Goal: Information Seeking & Learning: Learn about a topic

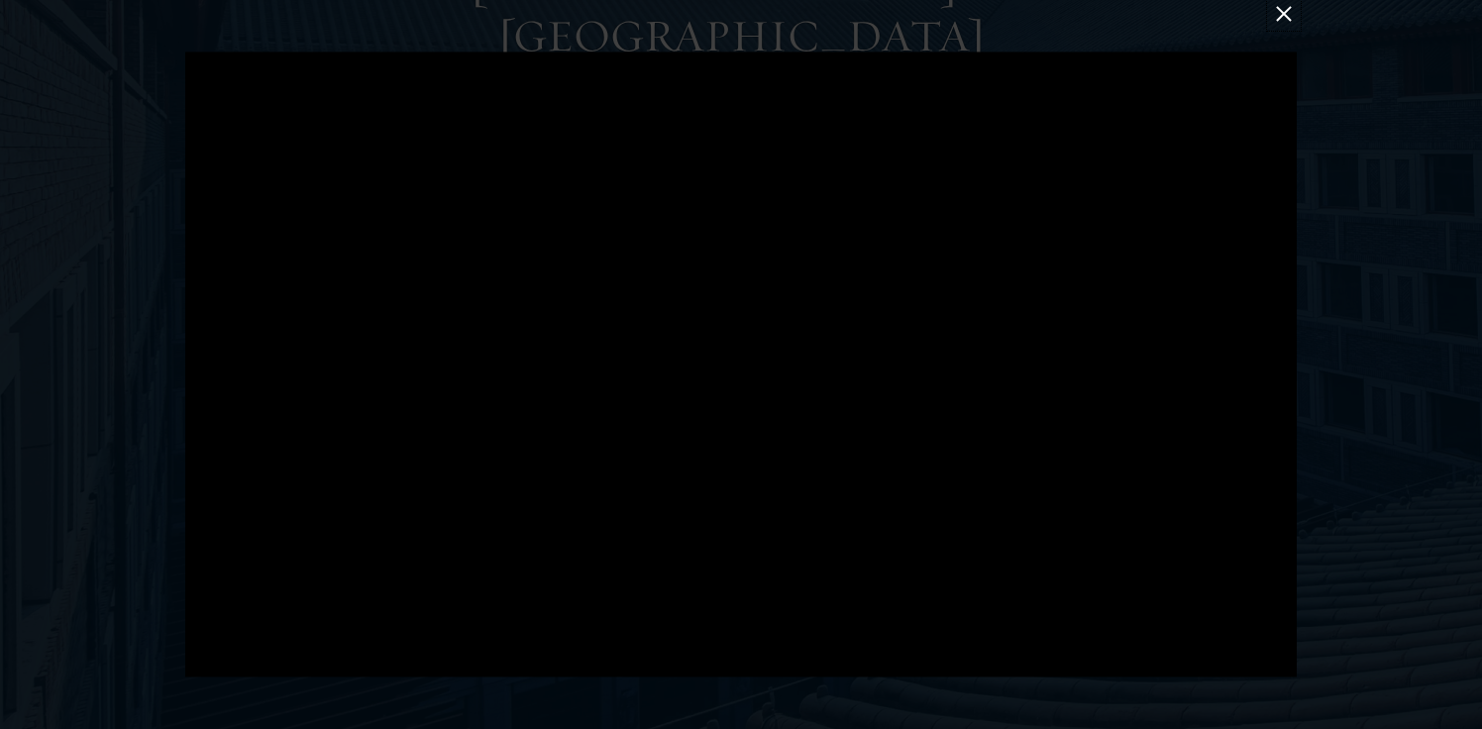
click at [1287, 17] on button at bounding box center [1284, 14] width 26 height 26
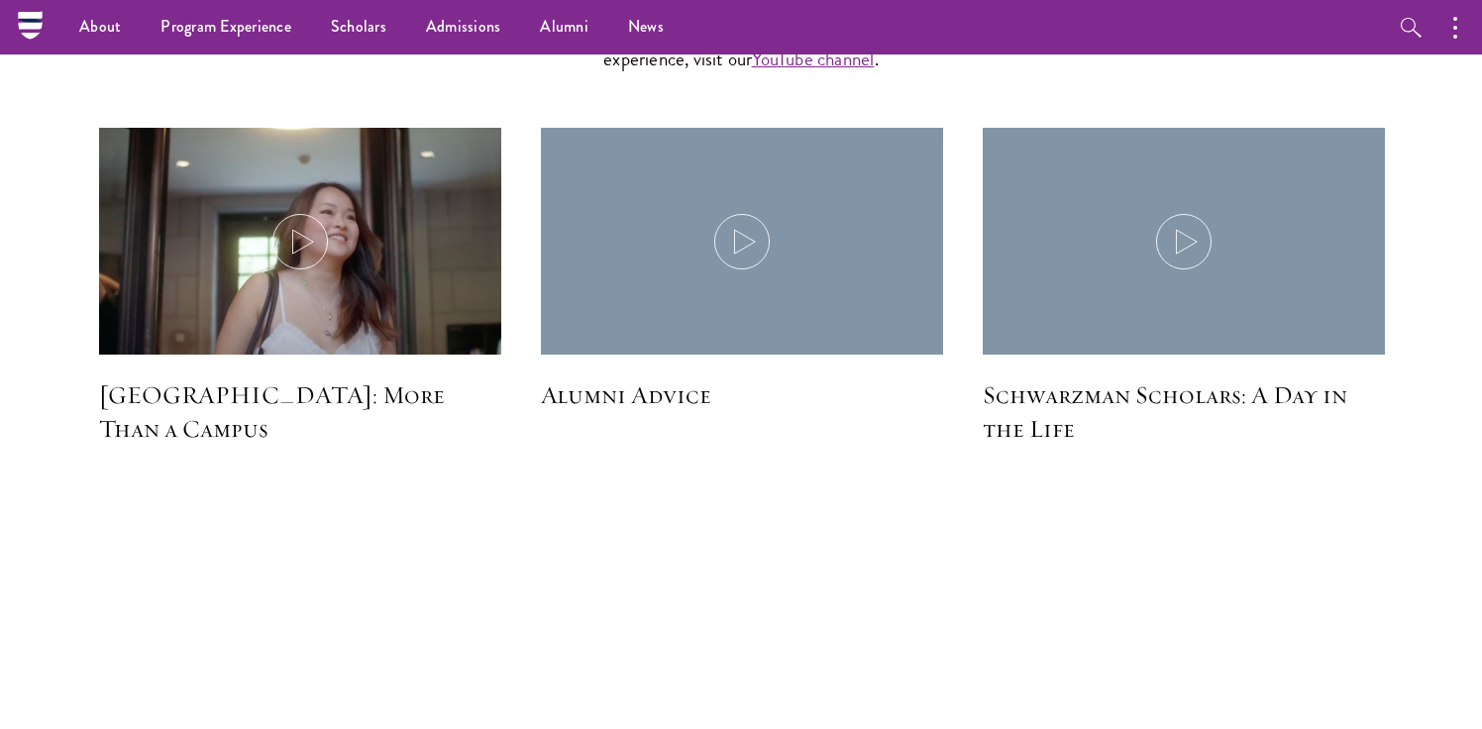
scroll to position [5917, 0]
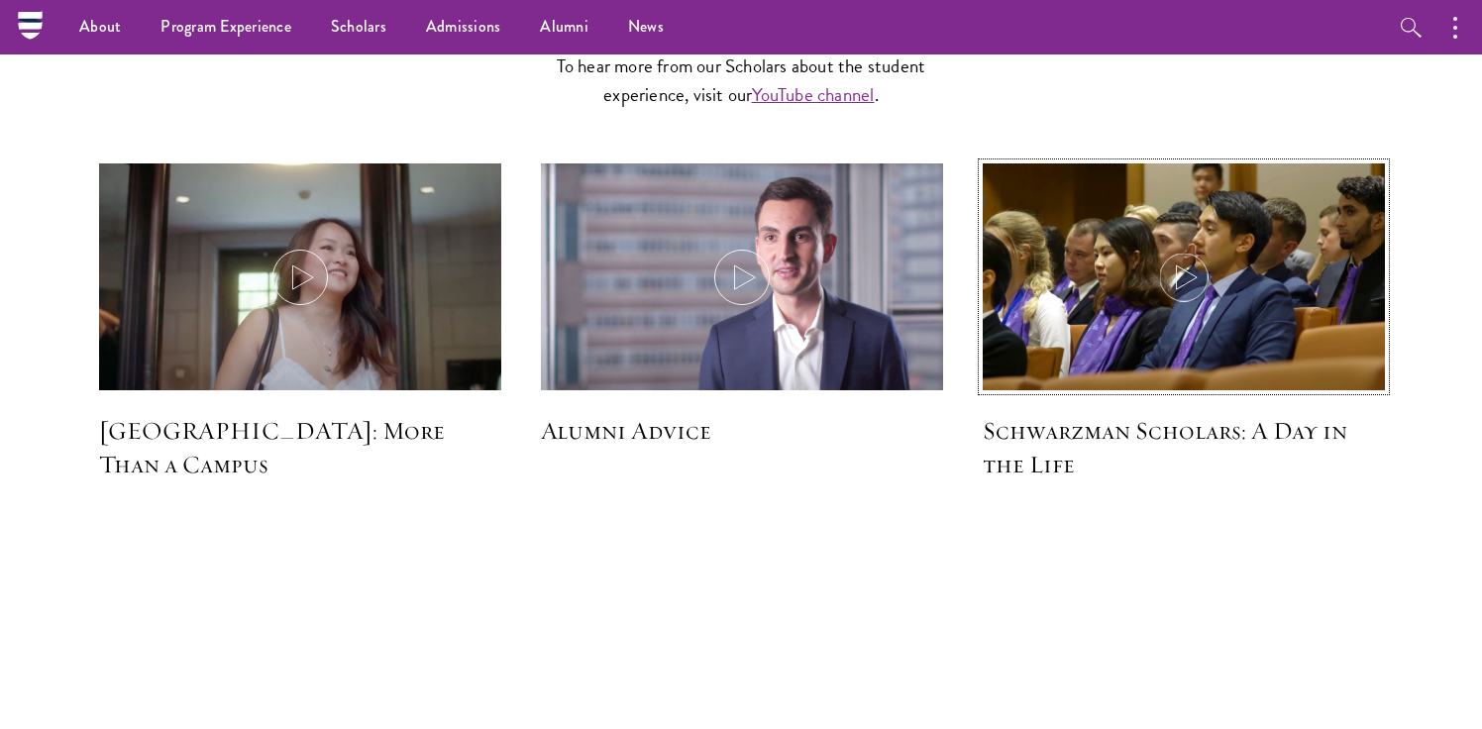
click at [1211, 250] on icon at bounding box center [1183, 277] width 55 height 55
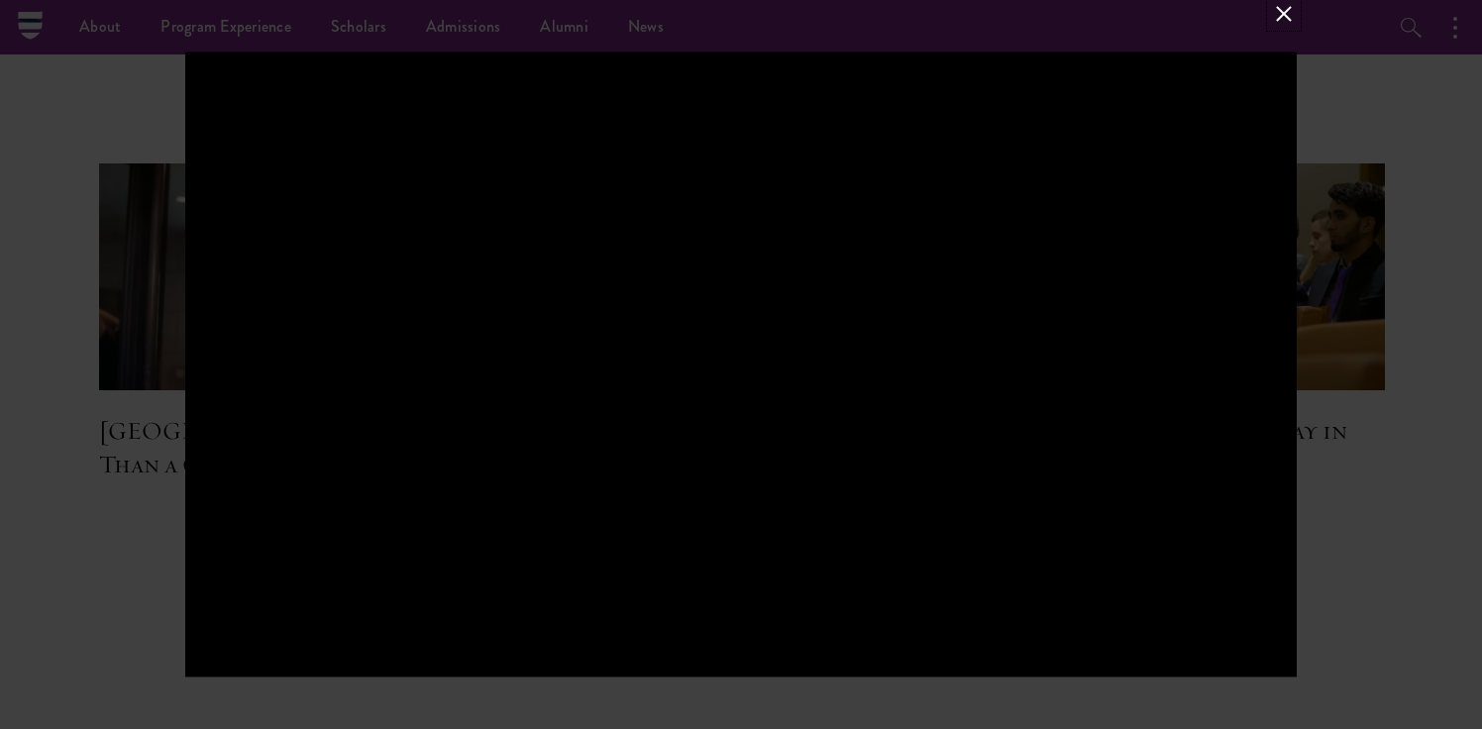
click at [1284, 24] on button at bounding box center [1284, 14] width 26 height 26
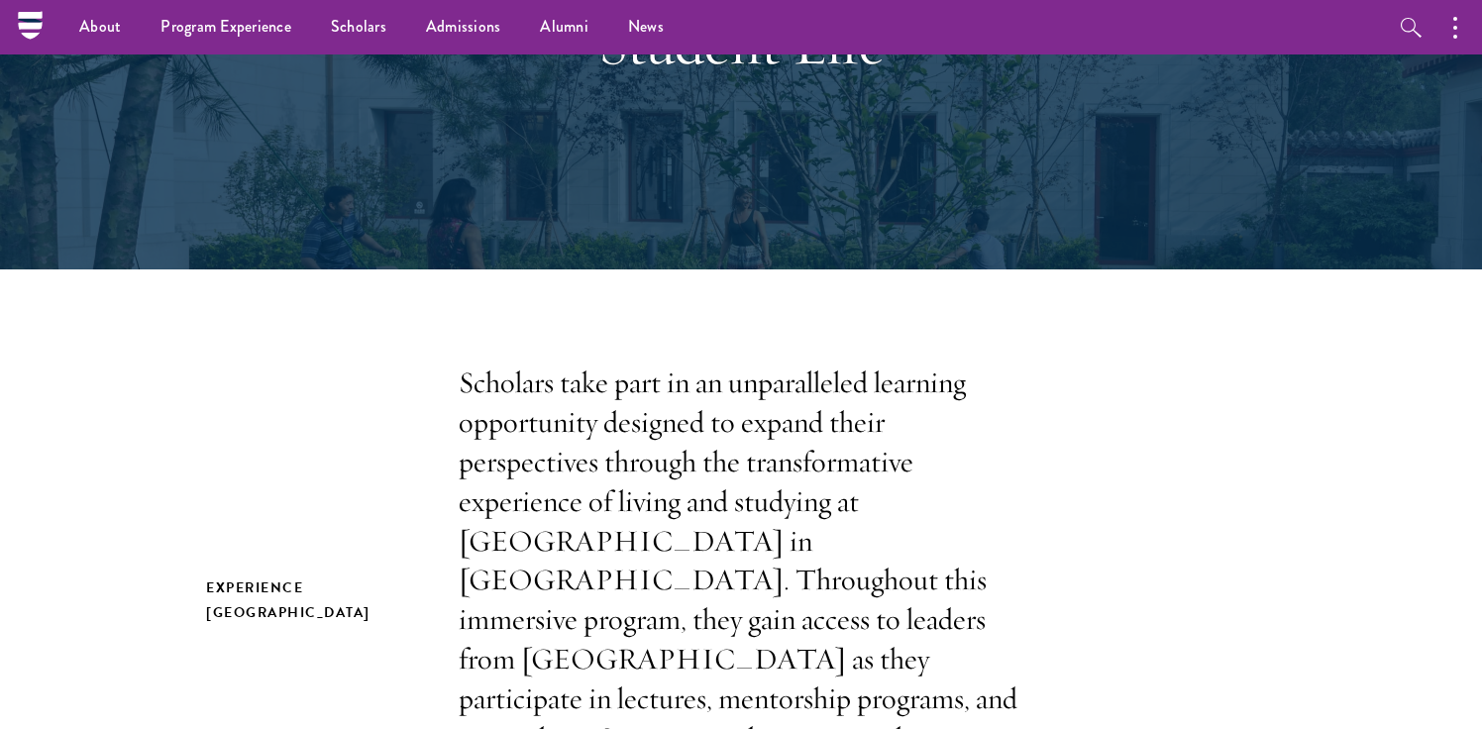
scroll to position [0, 0]
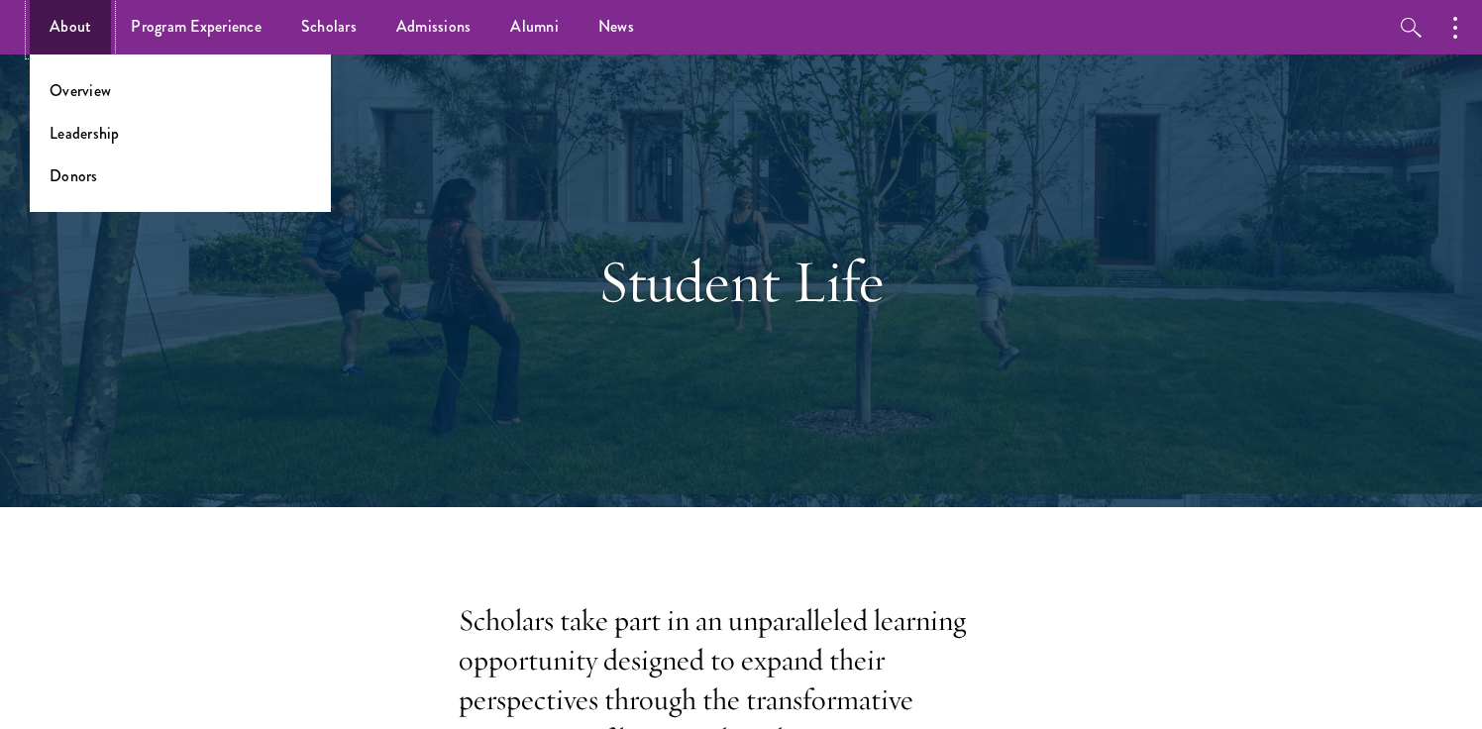
click at [77, 45] on link "About" at bounding box center [70, 27] width 81 height 54
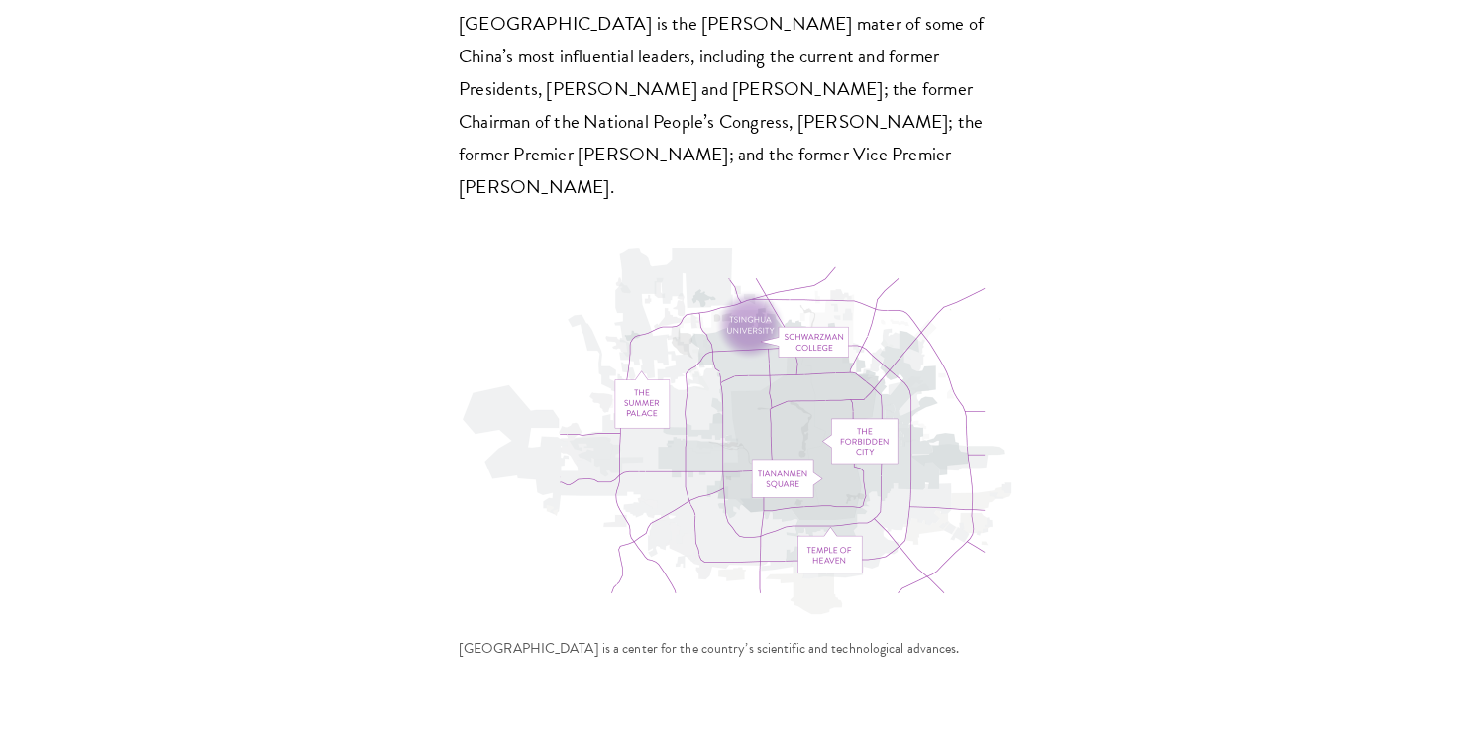
scroll to position [6303, 0]
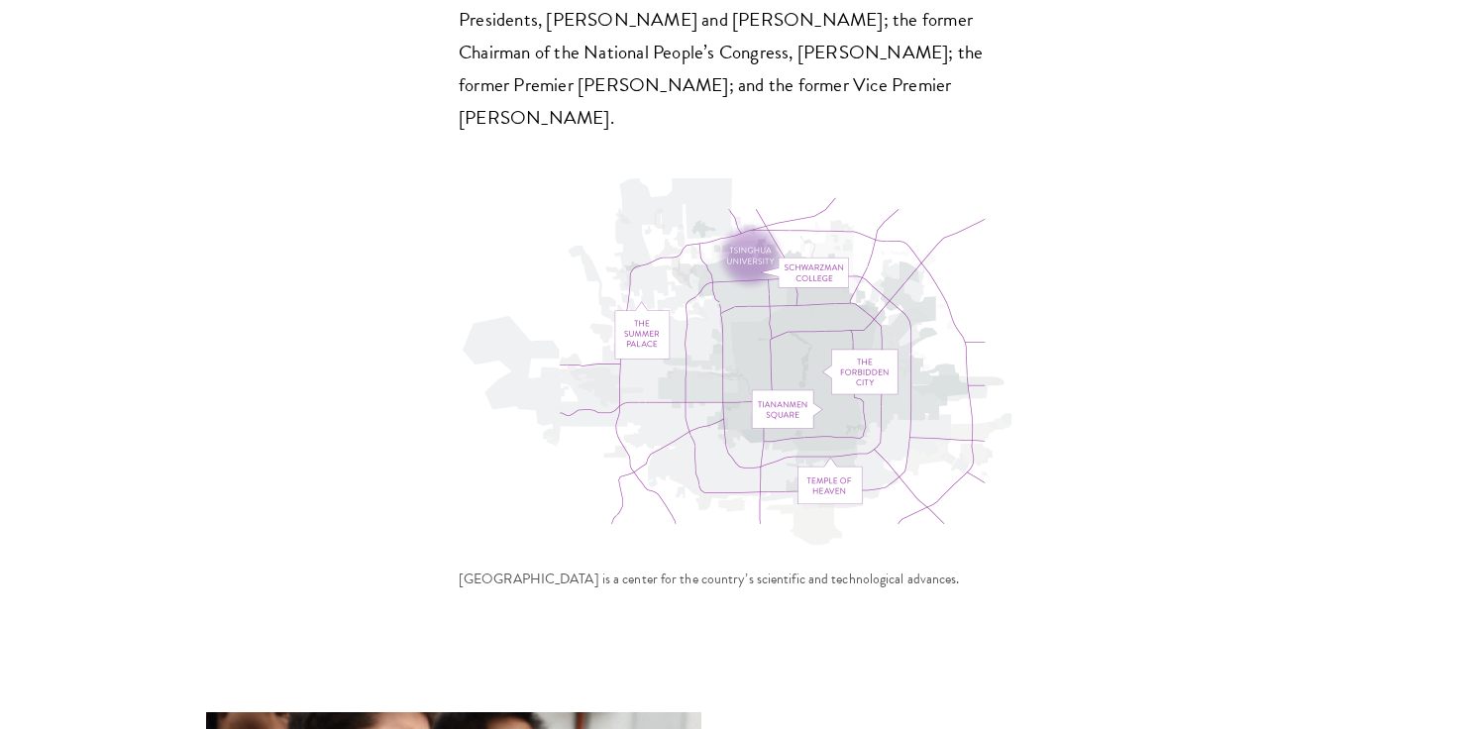
click at [740, 178] on img at bounding box center [741, 366] width 565 height 377
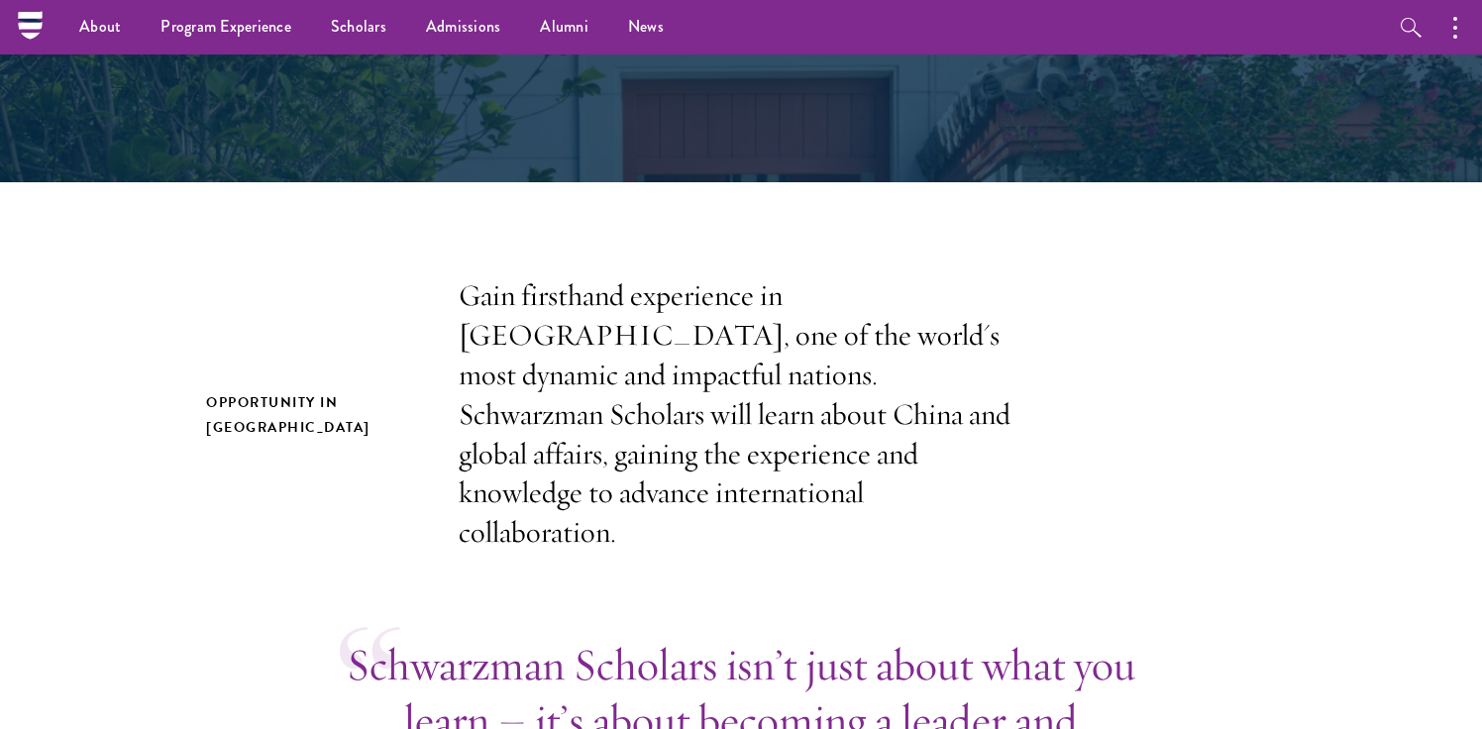
scroll to position [0, 0]
